Goal: Information Seeking & Learning: Learn about a topic

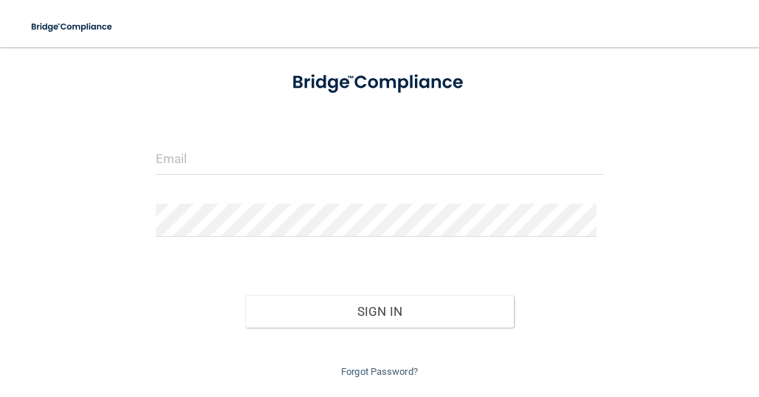
scroll to position [78, 0]
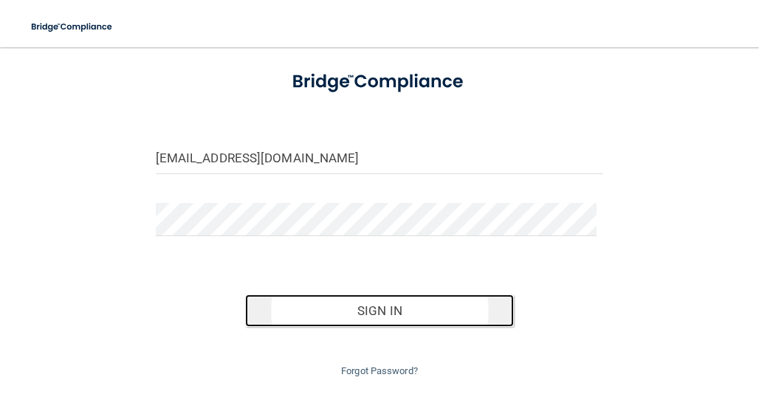
click at [369, 314] on button "Sign In" at bounding box center [379, 311] width 269 height 32
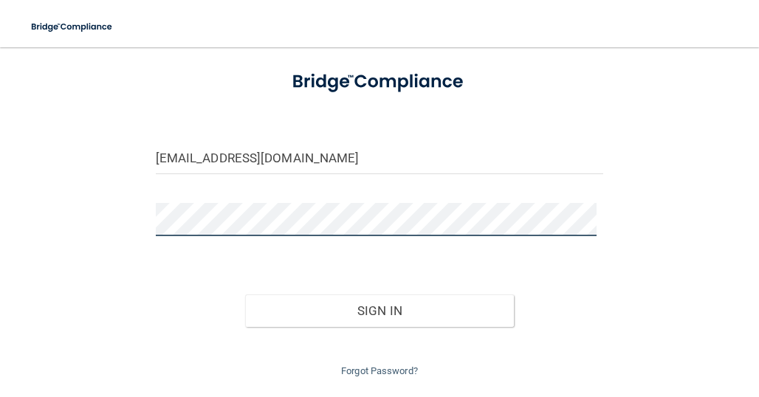
click at [245, 295] on button "Sign In" at bounding box center [379, 311] width 269 height 32
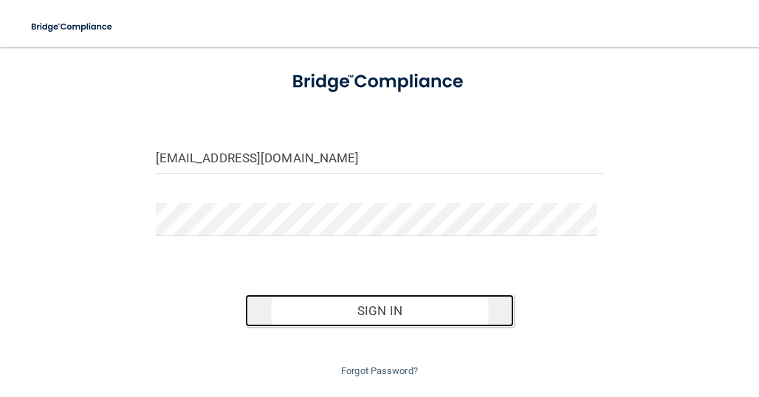
click at [379, 302] on button "Sign In" at bounding box center [379, 311] width 269 height 32
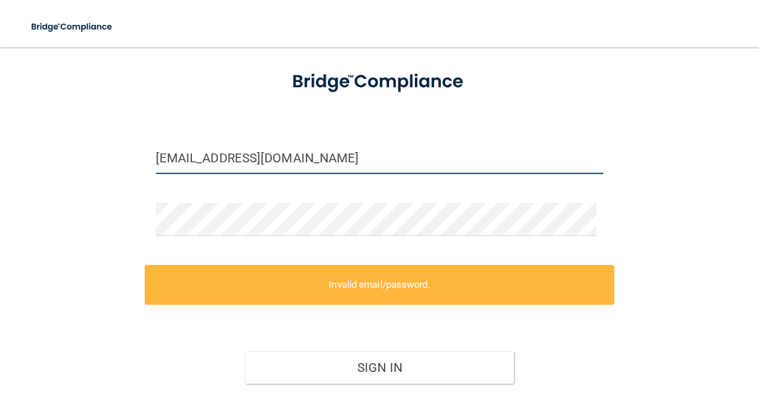
click at [345, 153] on input "[EMAIL_ADDRESS][DOMAIN_NAME]" at bounding box center [380, 157] width 448 height 33
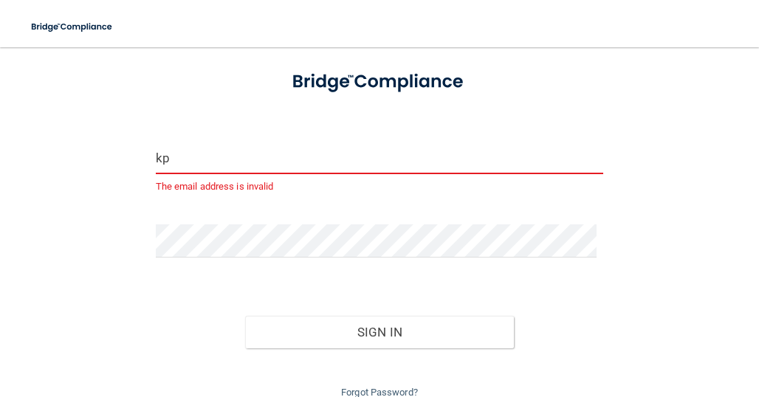
type input "k"
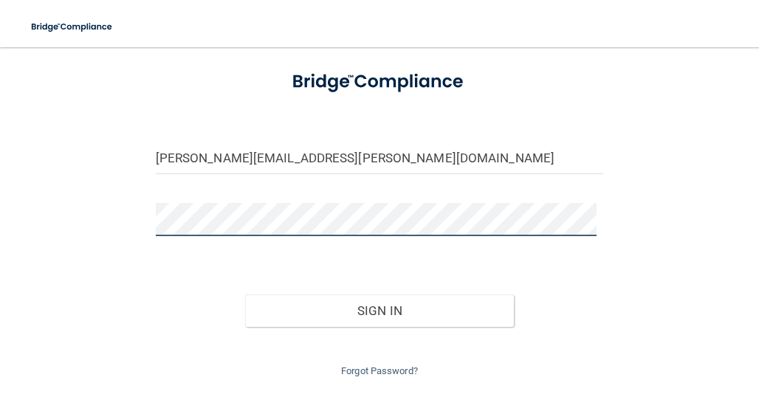
click at [245, 295] on button "Sign In" at bounding box center [379, 311] width 269 height 32
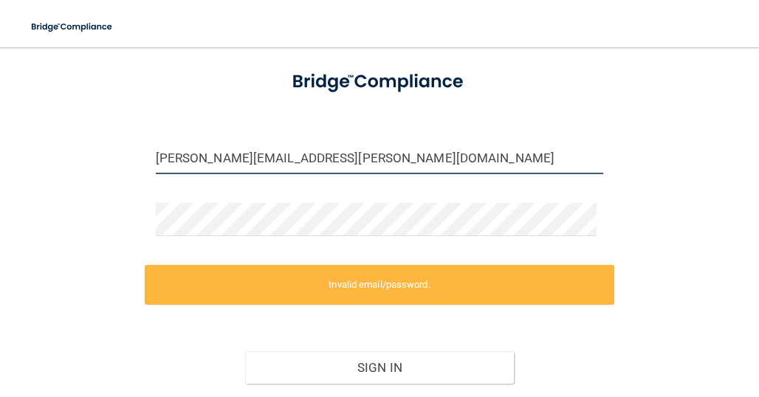
click at [228, 158] on input "[PERSON_NAME][EMAIL_ADDRESS][PERSON_NAME][DOMAIN_NAME]" at bounding box center [380, 157] width 448 height 33
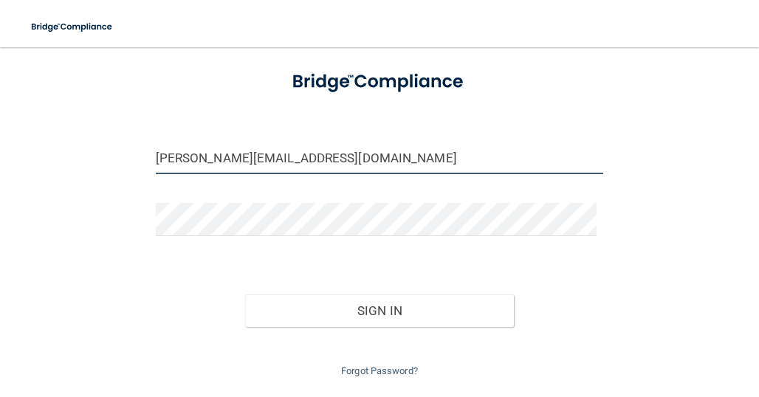
type input "[PERSON_NAME][EMAIL_ADDRESS][DOMAIN_NAME]"
click at [245, 295] on button "Sign In" at bounding box center [379, 311] width 269 height 32
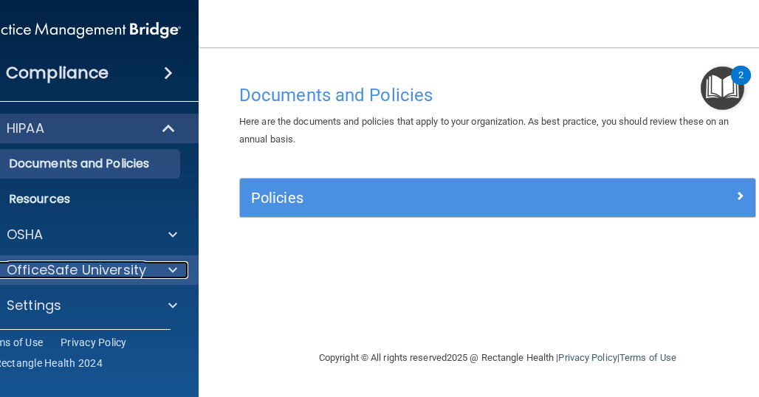
click at [143, 266] on p "OfficeSafe University" at bounding box center [77, 270] width 140 height 18
click at [142, 264] on p "OfficeSafe University" at bounding box center [77, 270] width 140 height 18
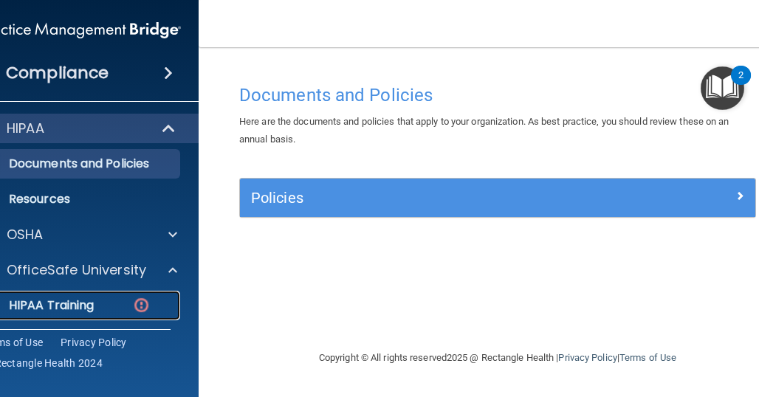
click at [114, 303] on div "HIPAA Training" at bounding box center [73, 305] width 202 height 15
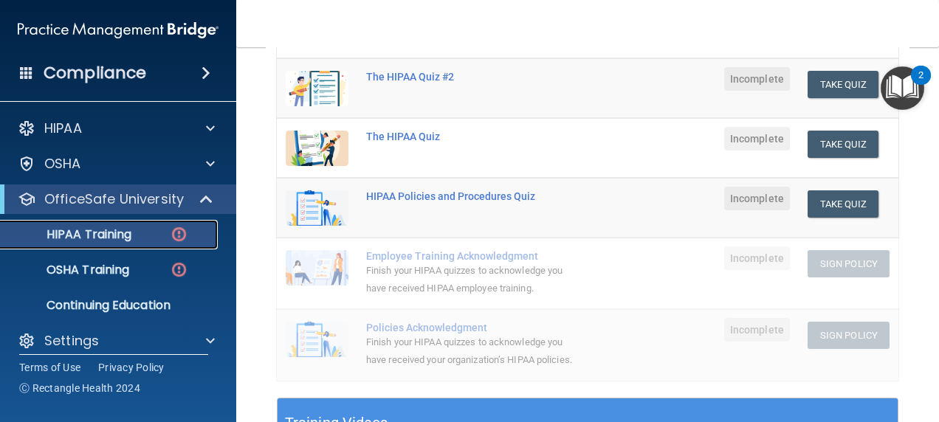
scroll to position [227, 0]
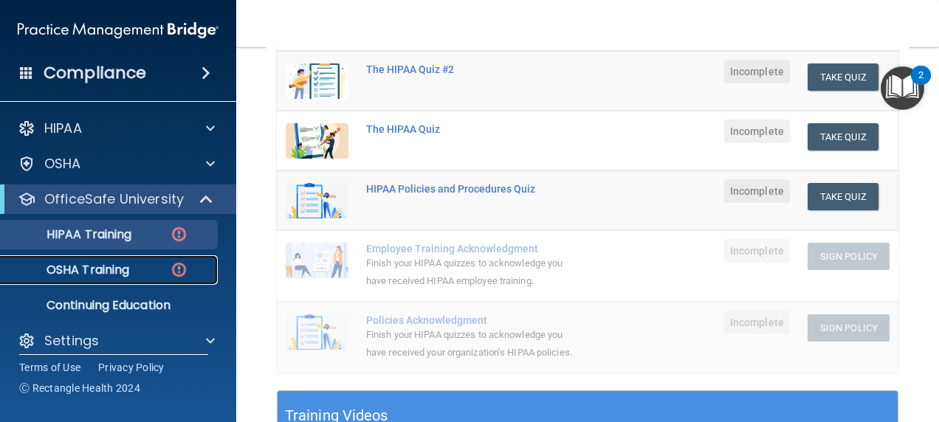
drag, startPoint x: 180, startPoint y: 266, endPoint x: 174, endPoint y: 257, distance: 10.6
click at [174, 257] on link "OSHA Training" at bounding box center [101, 270] width 233 height 30
